Goal: Task Accomplishment & Management: Manage account settings

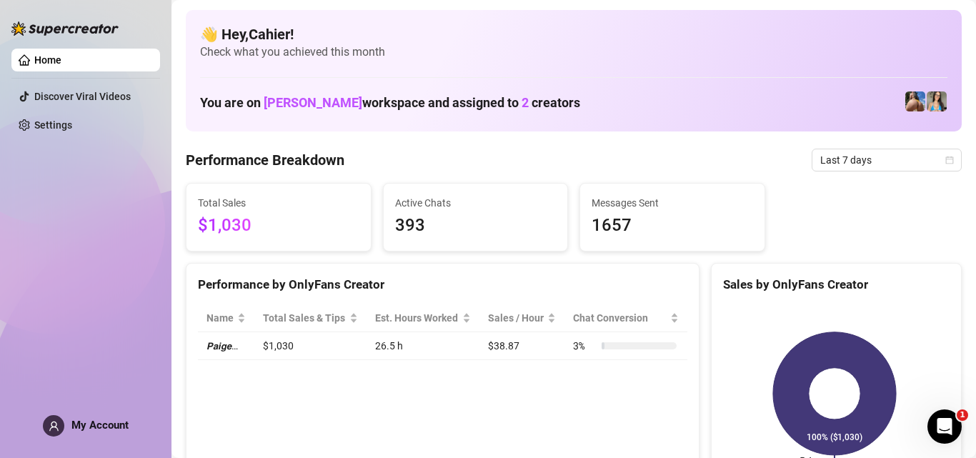
click at [82, 422] on span "My Account" at bounding box center [99, 424] width 57 height 13
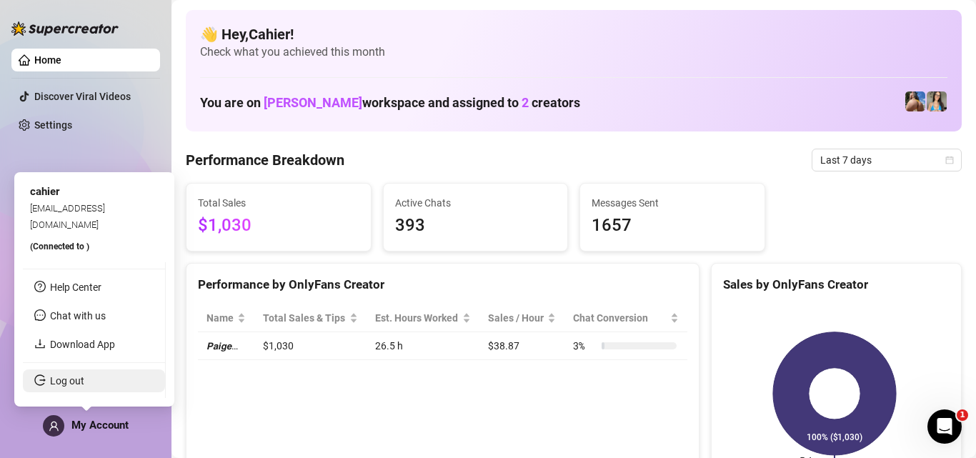
click at [84, 376] on link "Log out" at bounding box center [67, 380] width 34 height 11
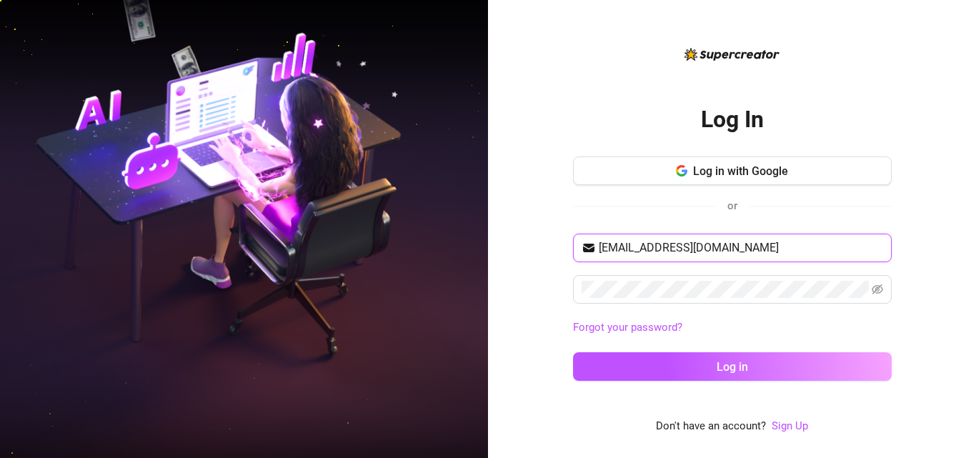
click at [645, 248] on input "[EMAIL_ADDRESS][DOMAIN_NAME]" at bounding box center [740, 247] width 284 height 17
type input "[EMAIL_ADDRESS][DOMAIN_NAME]"
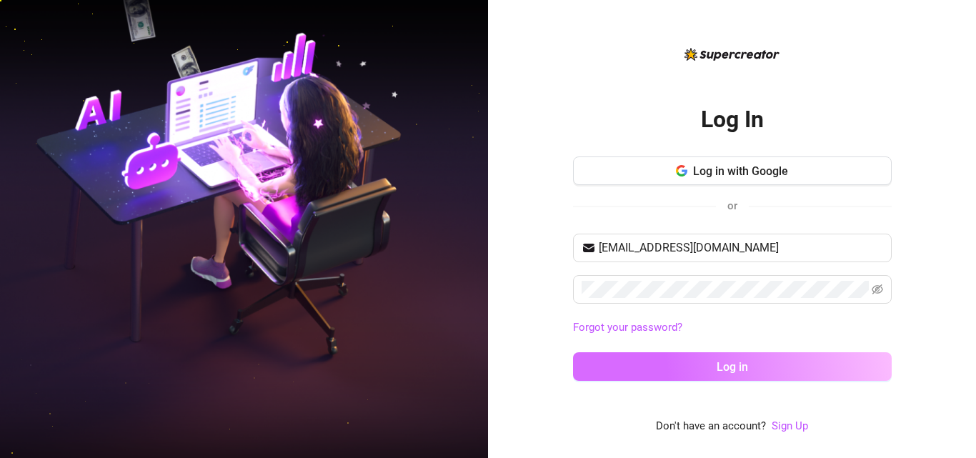
click at [667, 368] on button "Log in" at bounding box center [732, 366] width 319 height 29
